Goal: Navigation & Orientation: Find specific page/section

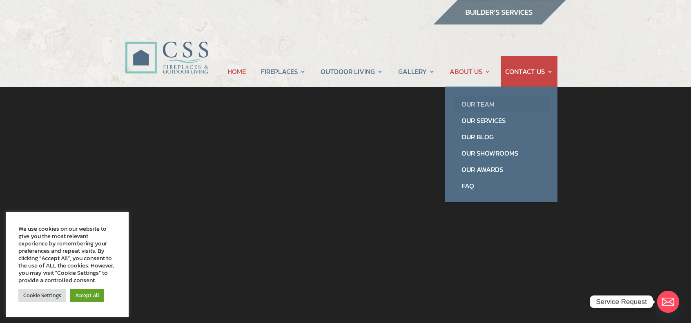
click at [473, 103] on link "Our Team" at bounding box center [502, 104] width 96 height 16
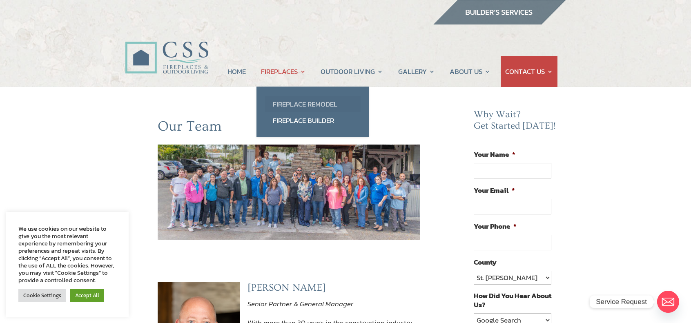
click at [308, 107] on link "Fireplace Remodel" at bounding box center [313, 104] width 96 height 16
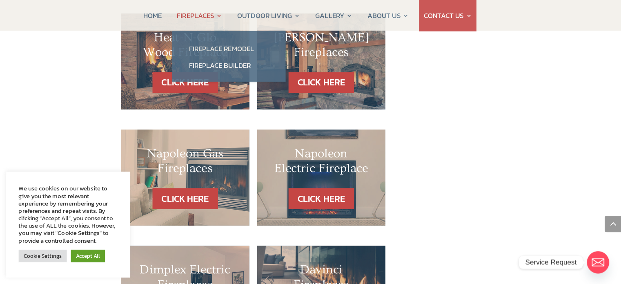
scroll to position [773, 0]
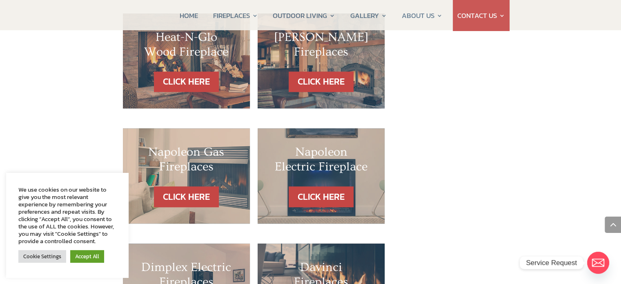
click at [198, 266] on h2 "Dimplex Electric Fireplaces" at bounding box center [186, 277] width 94 height 34
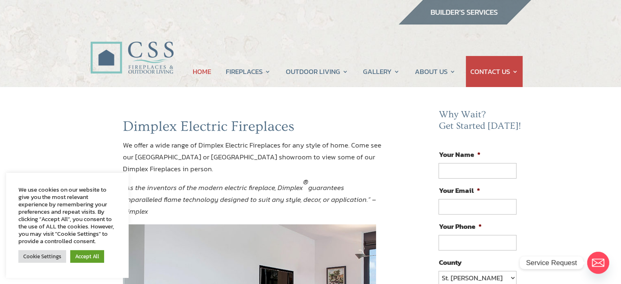
click at [207, 75] on link "HOME" at bounding box center [202, 71] width 18 height 31
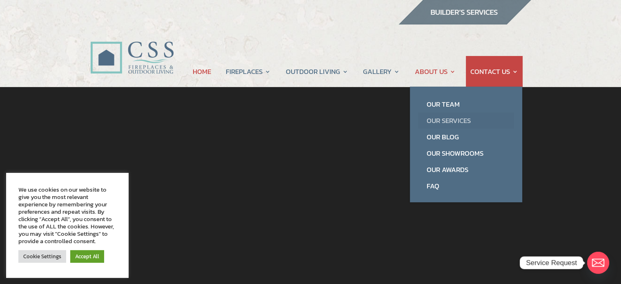
click at [434, 121] on link "Our Services" at bounding box center [466, 120] width 96 height 16
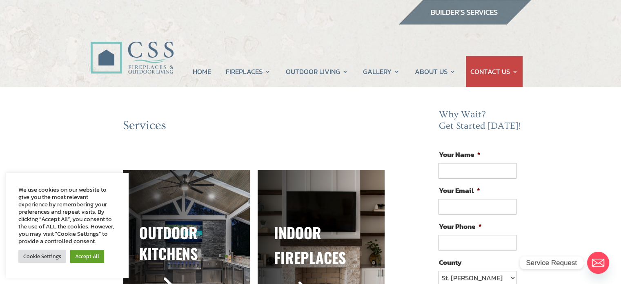
scroll to position [150, 0]
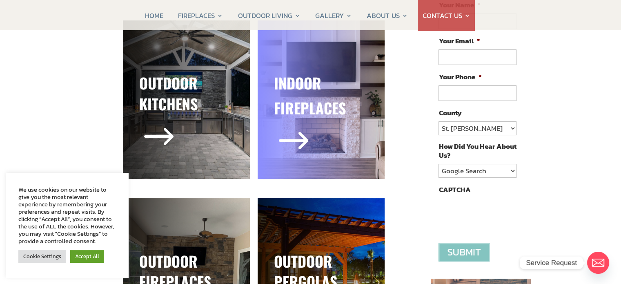
click at [315, 123] on div "$" at bounding box center [321, 142] width 94 height 40
click at [290, 139] on span "$" at bounding box center [293, 141] width 39 height 39
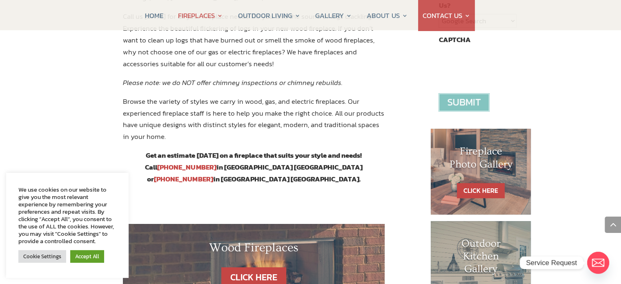
scroll to position [449, 0]
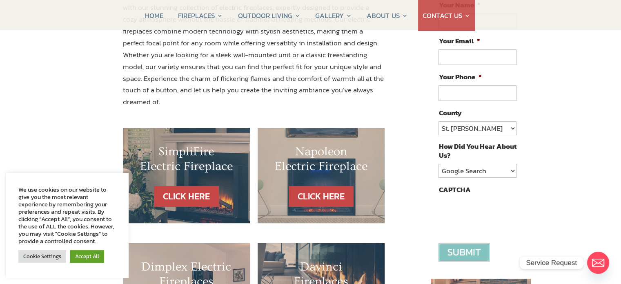
scroll to position [299, 0]
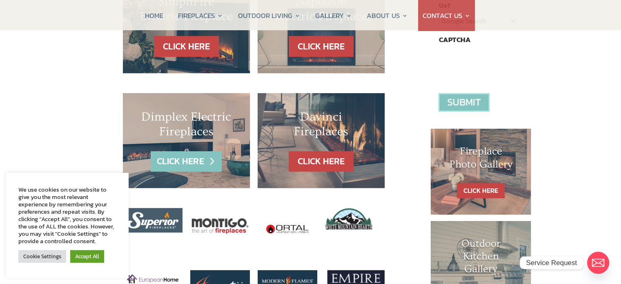
click at [180, 155] on link "CLICK HERE" at bounding box center [186, 161] width 71 height 21
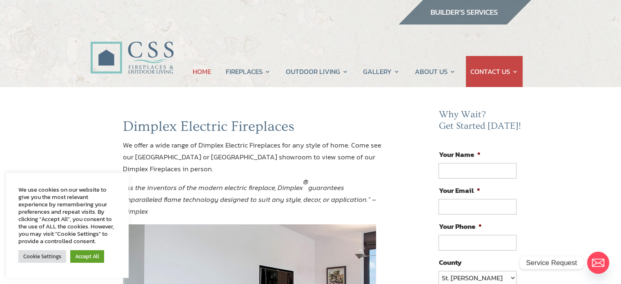
click at [210, 73] on link "HOME" at bounding box center [202, 71] width 18 height 31
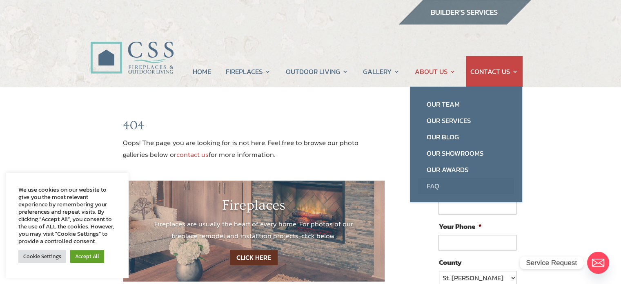
click at [428, 188] on link "FAQ" at bounding box center [466, 186] width 96 height 16
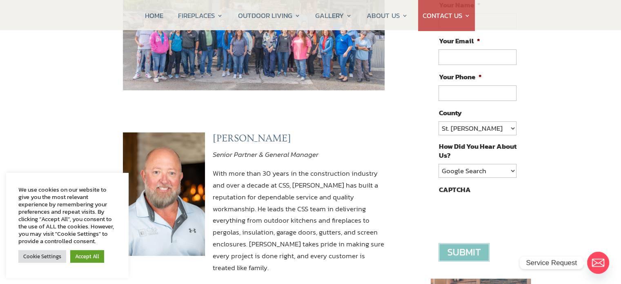
scroll to position [299, 0]
